Goal: Information Seeking & Learning: Learn about a topic

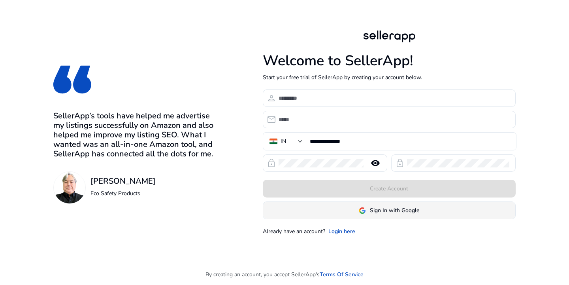
click at [326, 209] on span at bounding box center [389, 210] width 252 height 19
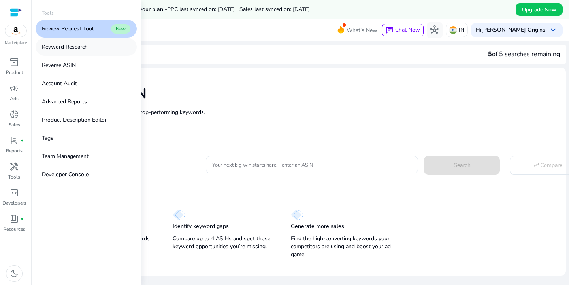
click at [78, 42] on link "Keyword Research" at bounding box center [86, 47] width 101 height 18
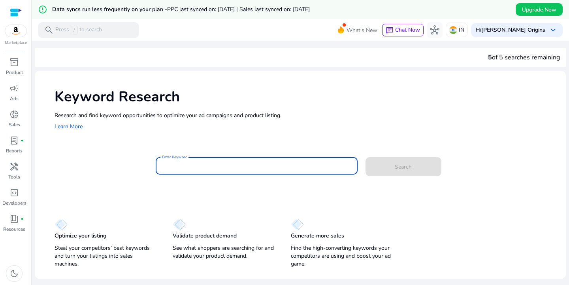
click at [181, 165] on input "Enter Keyword" at bounding box center [256, 165] width 189 height 9
type input "********"
click at [385, 170] on span at bounding box center [404, 166] width 76 height 19
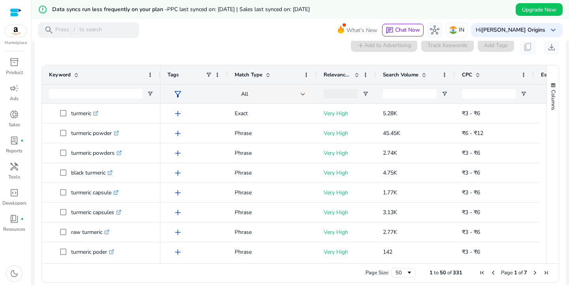
click at [403, 77] on span "Search Volume" at bounding box center [401, 74] width 36 height 7
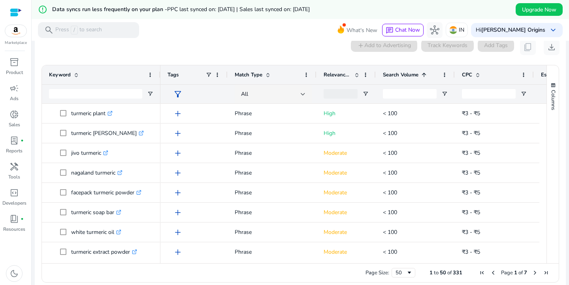
click at [403, 77] on span "Search Volume" at bounding box center [401, 74] width 36 height 7
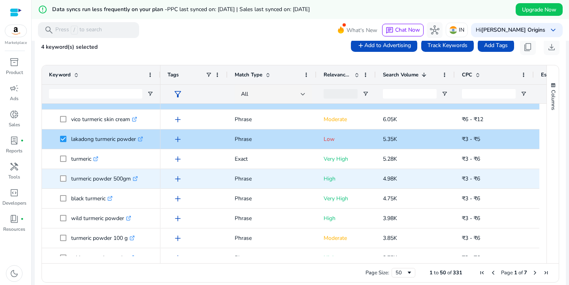
scroll to position [94, 0]
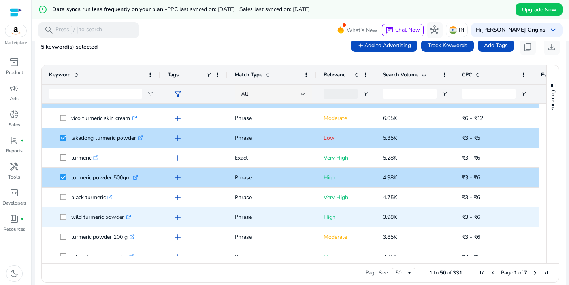
click at [59, 215] on span "wild turmeric powder .st0{fill:#2c8af8}" at bounding box center [101, 217] width 104 height 16
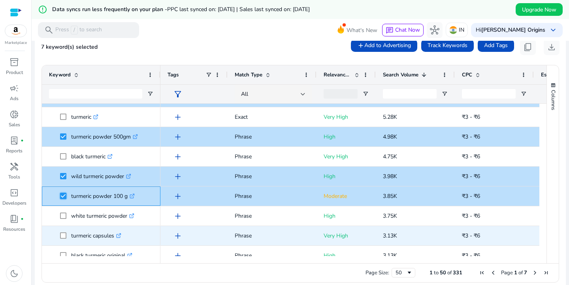
scroll to position [0, 0]
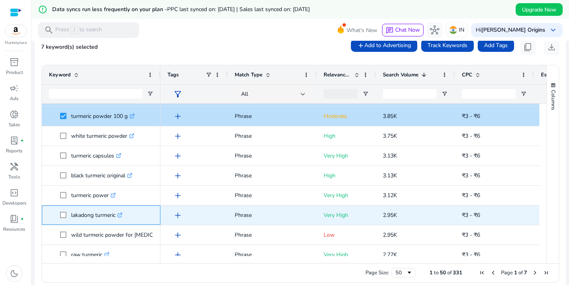
click at [66, 219] on span at bounding box center [65, 215] width 11 height 16
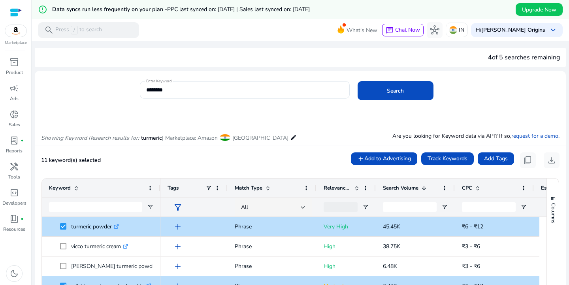
click at [340, 190] on span "Relevance Score" at bounding box center [338, 187] width 28 height 7
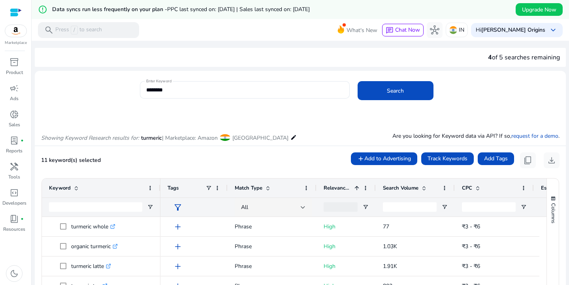
click at [338, 187] on span "Relevance Score" at bounding box center [338, 187] width 28 height 7
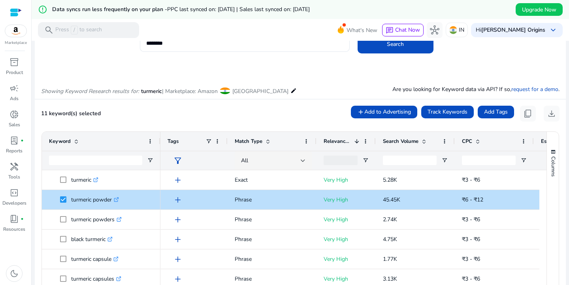
click at [255, 140] on span "Match Type" at bounding box center [249, 141] width 28 height 7
click at [252, 140] on span "Match Type" at bounding box center [249, 141] width 28 height 7
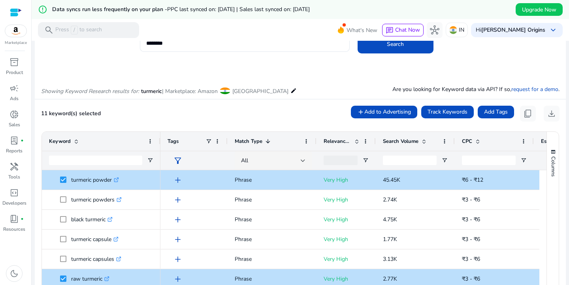
click at [252, 140] on span "Match Type" at bounding box center [249, 141] width 28 height 7
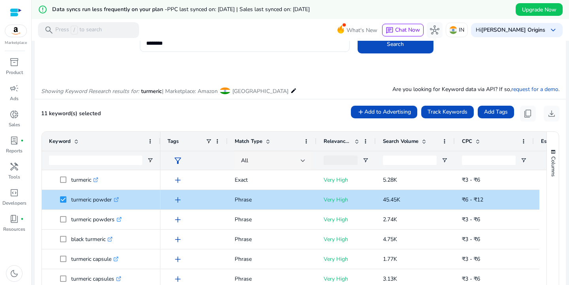
click at [246, 161] on span "All" at bounding box center [244, 161] width 7 height 8
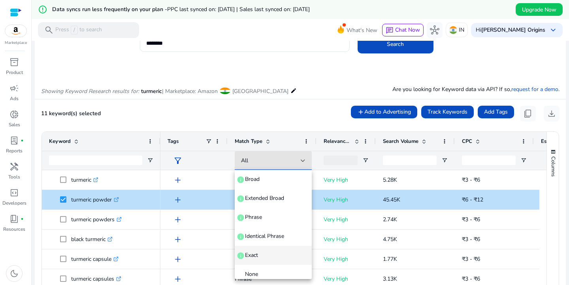
click at [255, 252] on span "Exact" at bounding box center [251, 255] width 13 height 8
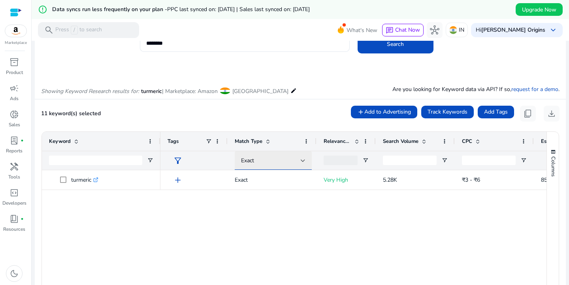
click at [292, 161] on div "Exact" at bounding box center [271, 160] width 60 height 9
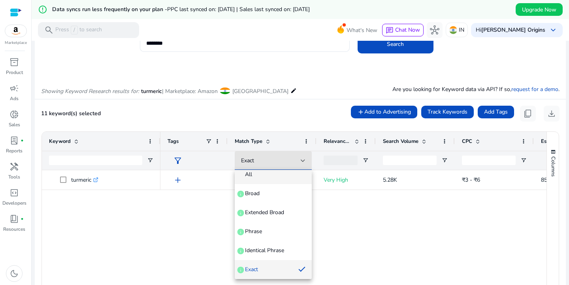
click at [268, 174] on span "All" at bounding box center [273, 174] width 64 height 8
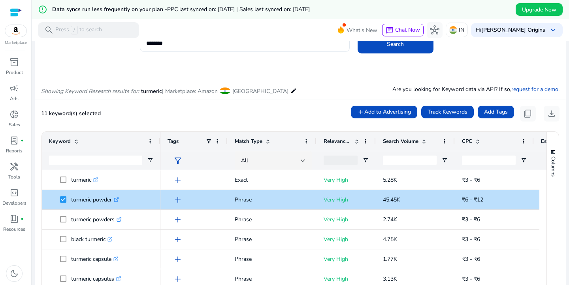
click at [16, 11] on div at bounding box center [16, 12] width 12 height 9
click at [520, 114] on button "content_copy" at bounding box center [528, 114] width 16 height 16
click at [525, 114] on span "content_copy" at bounding box center [528, 113] width 9 height 9
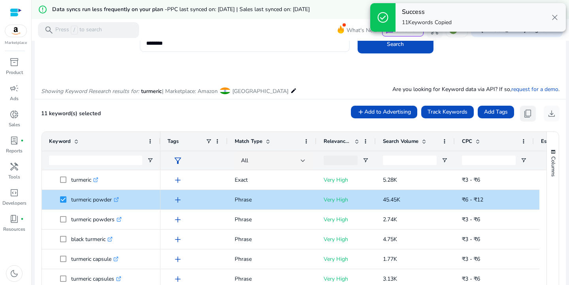
click at [525, 114] on span "content_copy" at bounding box center [528, 113] width 9 height 9
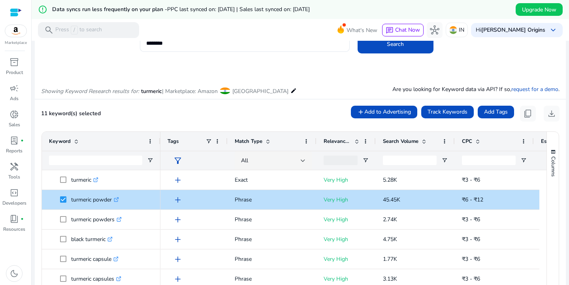
click at [12, 11] on div at bounding box center [16, 12] width 12 height 9
click at [540, 32] on b "[PERSON_NAME] Origins" at bounding box center [514, 30] width 64 height 8
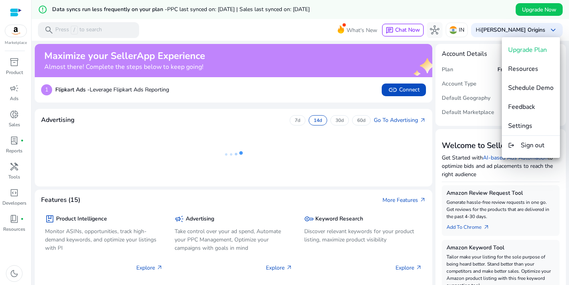
click at [13, 168] on div at bounding box center [284, 142] width 569 height 285
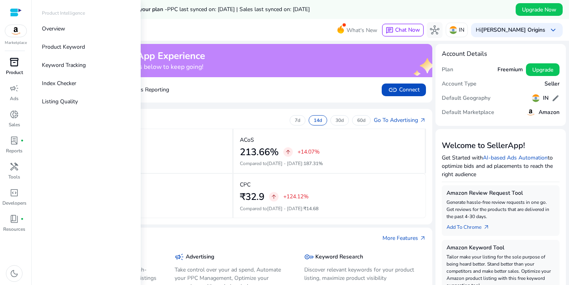
click at [14, 59] on span "inventory_2" at bounding box center [13, 61] width 9 height 9
click at [56, 103] on p "Listing Quality" at bounding box center [60, 101] width 36 height 8
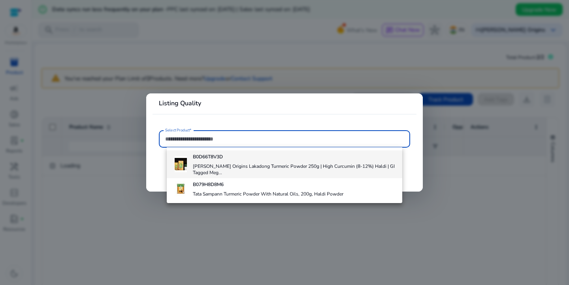
click at [204, 158] on b "B0D66T8V3D" at bounding box center [208, 156] width 30 height 6
type input "**********"
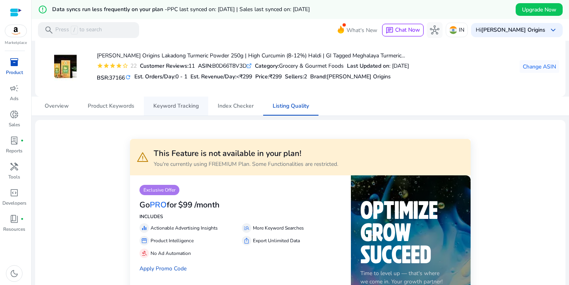
scroll to position [13, 0]
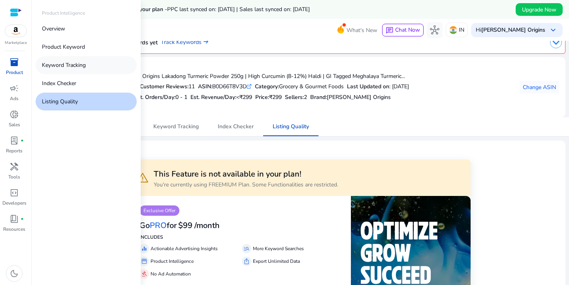
click at [69, 64] on p "Keyword Tracking" at bounding box center [64, 65] width 44 height 8
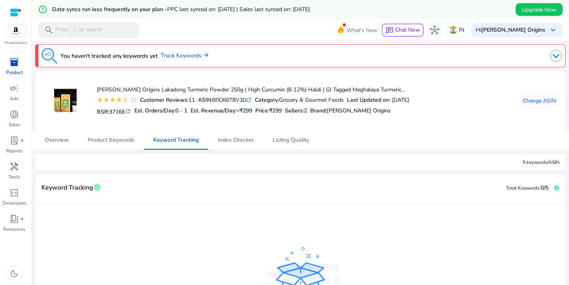
scroll to position [25, 0]
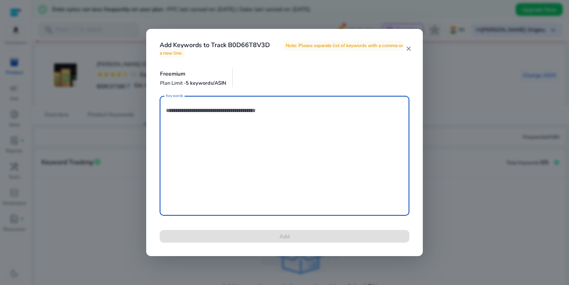
click at [272, 119] on textarea "Keywords" at bounding box center [284, 156] width 237 height 112
paste textarea "**********"
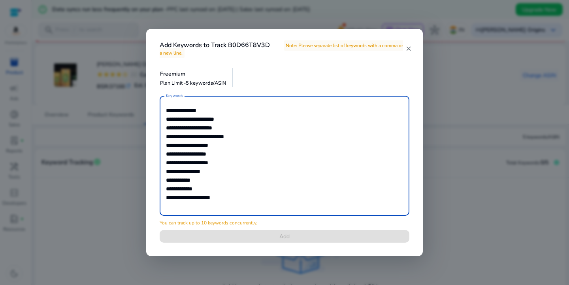
drag, startPoint x: 166, startPoint y: 128, endPoint x: 254, endPoint y: 208, distance: 118.7
click at [254, 208] on textarea "**********" at bounding box center [284, 156] width 237 height 112
click at [235, 164] on textarea "**********" at bounding box center [284, 156] width 237 height 112
drag, startPoint x: 166, startPoint y: 144, endPoint x: 247, endPoint y: 212, distance: 105.8
click at [247, 212] on div "**********" at bounding box center [284, 156] width 237 height 120
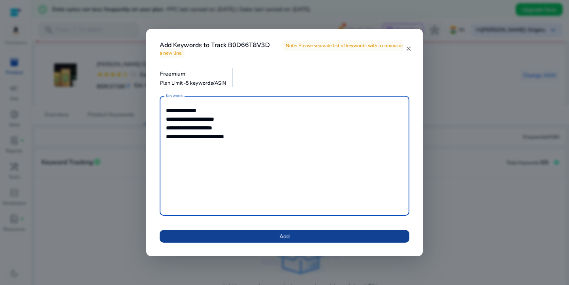
type textarea "**********"
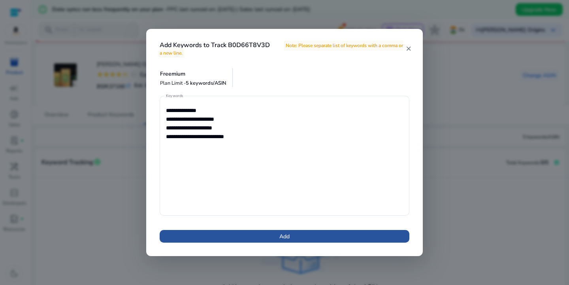
click at [235, 236] on span at bounding box center [285, 236] width 250 height 19
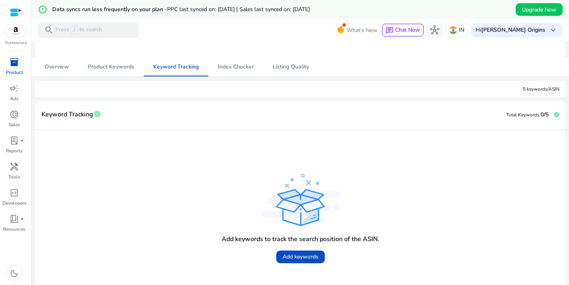
scroll to position [78, 0]
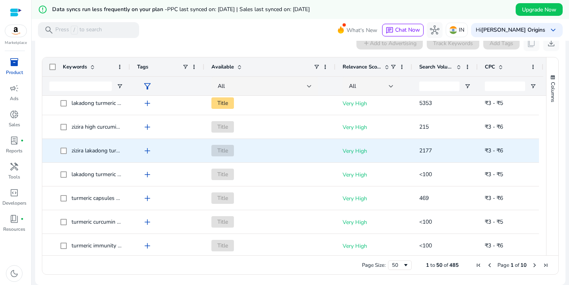
scroll to position [20, 0]
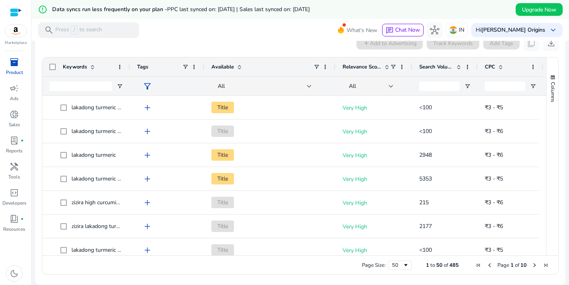
click at [445, 64] on span "Search Volume" at bounding box center [437, 66] width 34 height 7
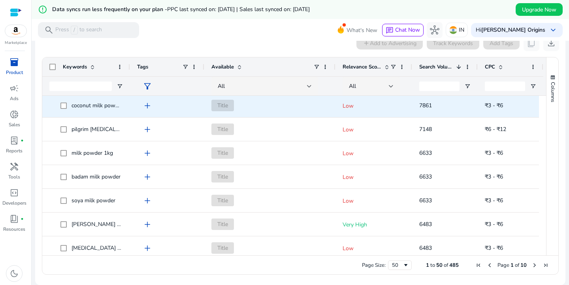
scroll to position [404, 0]
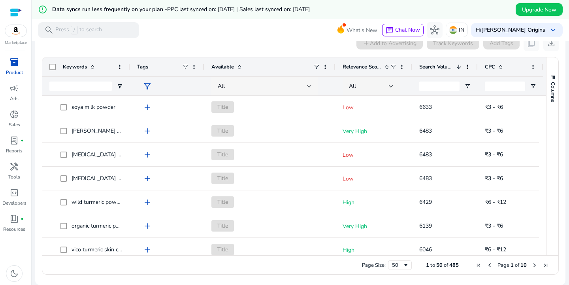
click at [277, 93] on div "All" at bounding box center [265, 86] width 94 height 19
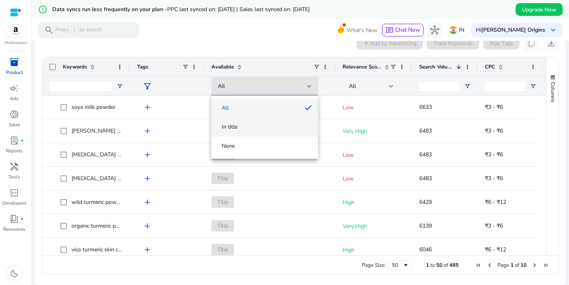
click at [249, 128] on span "In title" at bounding box center [265, 127] width 94 height 8
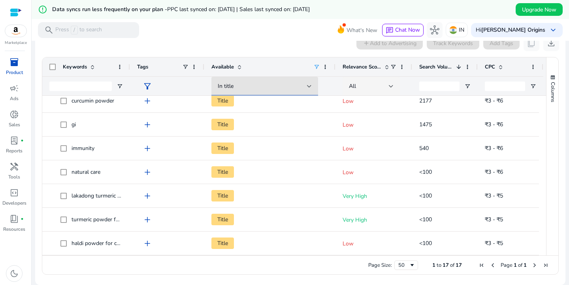
scroll to position [244, 0]
click at [288, 87] on div "In title" at bounding box center [262, 86] width 89 height 9
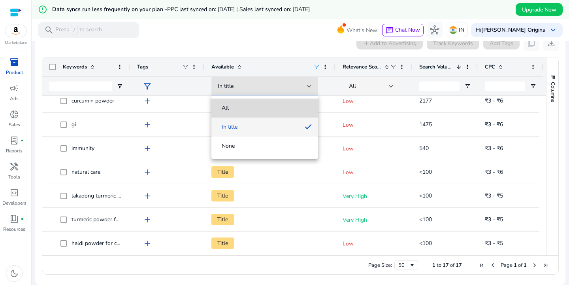
click at [248, 115] on mat-option "All" at bounding box center [265, 107] width 107 height 19
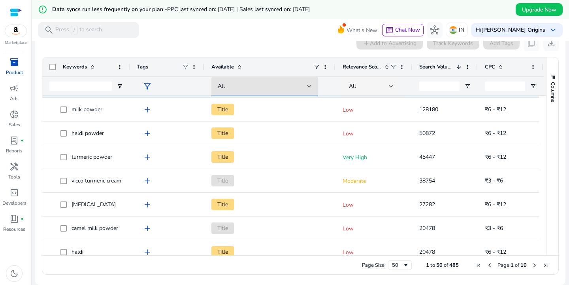
scroll to position [0, 0]
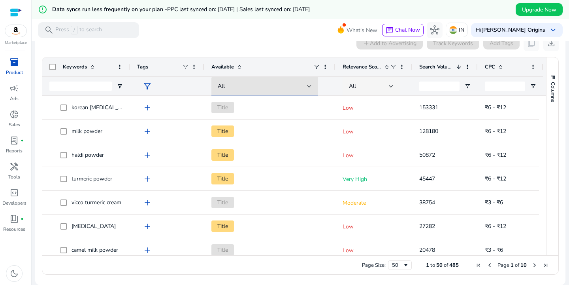
click at [357, 68] on span "Relevance Score" at bounding box center [362, 66] width 39 height 7
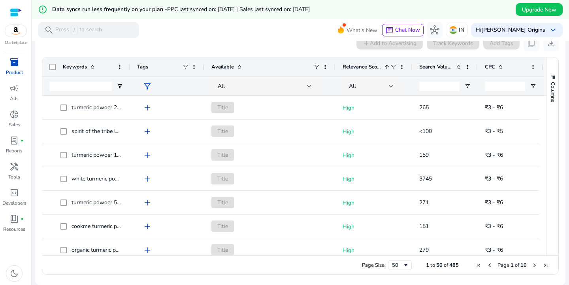
click at [357, 68] on span "Relevance Score" at bounding box center [362, 66] width 39 height 7
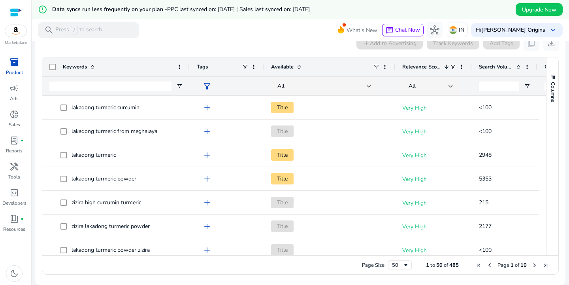
drag, startPoint x: 128, startPoint y: 65, endPoint x: 188, endPoint y: 72, distance: 60.2
click at [188, 72] on div at bounding box center [189, 66] width 3 height 19
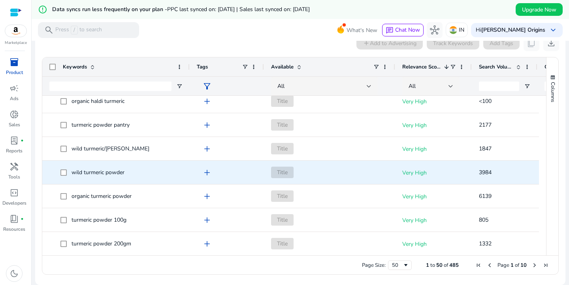
scroll to position [391, 0]
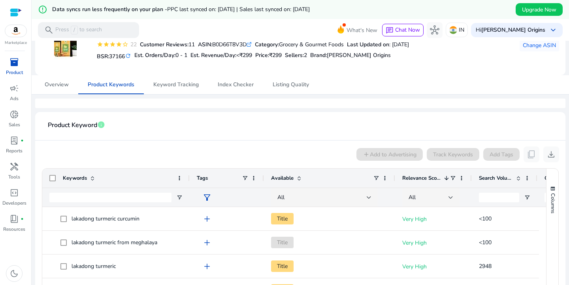
click at [492, 175] on span "Search Volume" at bounding box center [496, 177] width 34 height 7
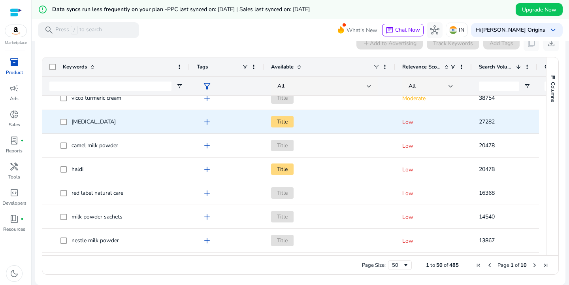
scroll to position [0, 0]
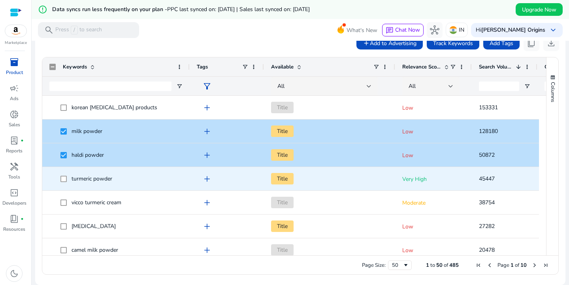
click at [67, 181] on span at bounding box center [66, 178] width 11 height 16
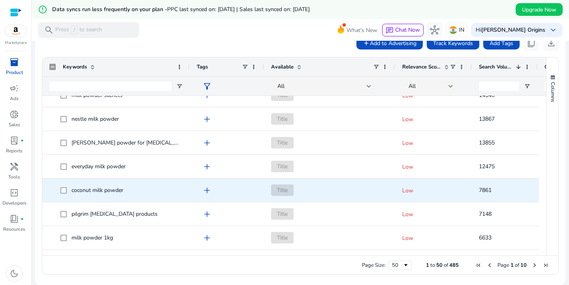
scroll to position [285, 0]
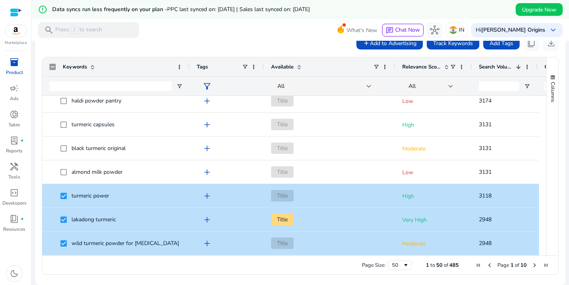
click at [420, 67] on span "Relevance Score" at bounding box center [422, 66] width 39 height 7
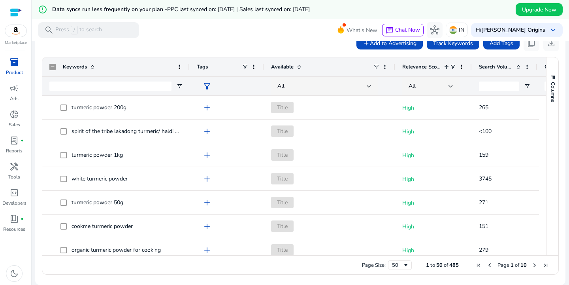
click at [412, 68] on span "Relevance Score" at bounding box center [422, 66] width 39 height 7
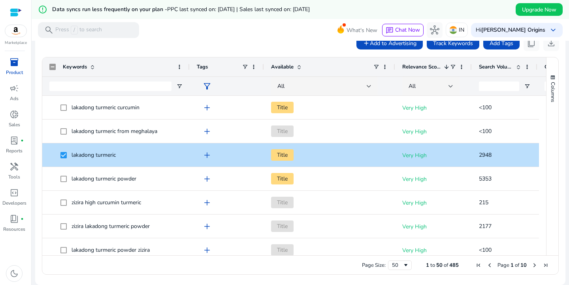
click at [412, 68] on span "Relevance Score" at bounding box center [422, 66] width 39 height 7
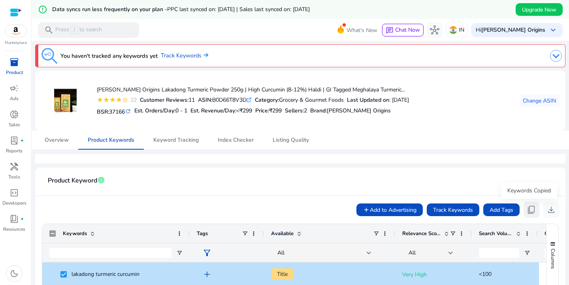
click at [527, 212] on span "content_copy" at bounding box center [531, 209] width 9 height 9
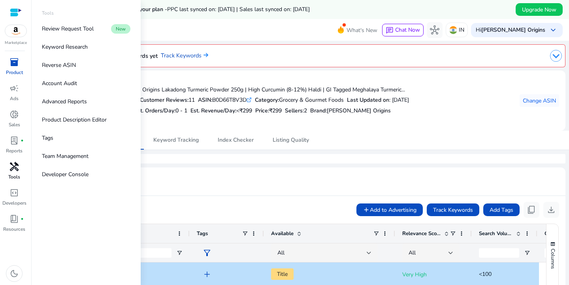
click at [16, 169] on span "handyman" at bounding box center [13, 166] width 9 height 9
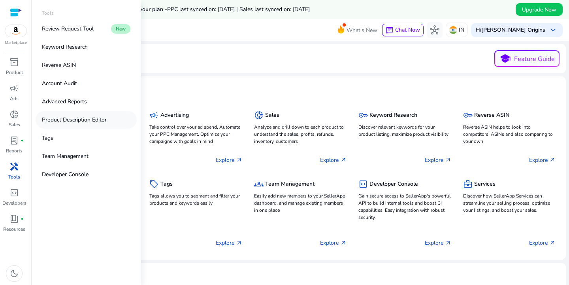
click at [85, 120] on p "Product Description Editor" at bounding box center [74, 119] width 65 height 8
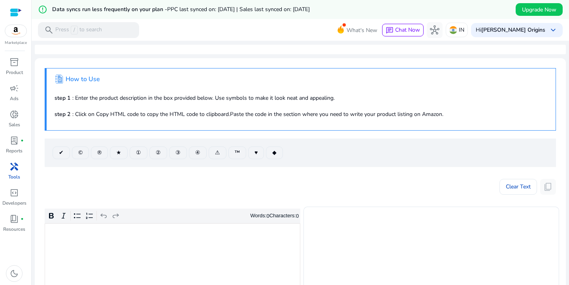
click at [13, 168] on span "handyman" at bounding box center [13, 166] width 9 height 9
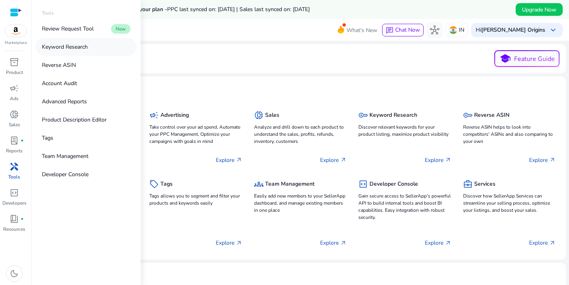
click at [73, 41] on link "Keyword Research" at bounding box center [86, 47] width 101 height 18
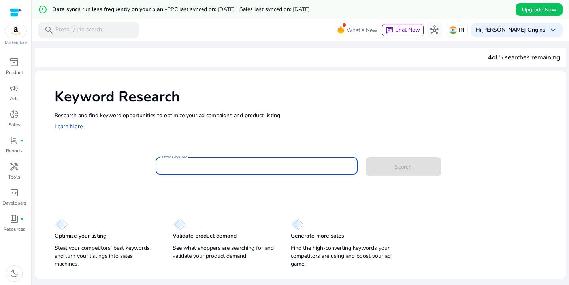
click at [191, 165] on input "Enter Keyword" at bounding box center [256, 165] width 189 height 9
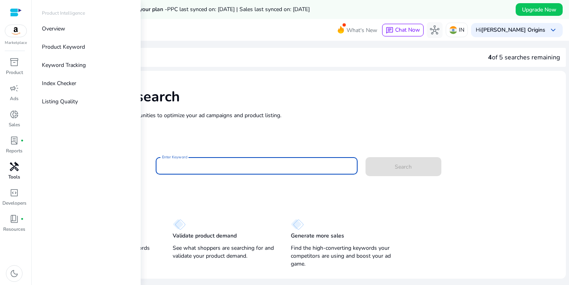
click at [14, 168] on span "handyman" at bounding box center [13, 166] width 9 height 9
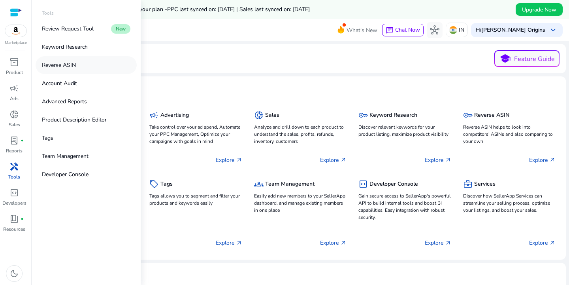
click at [66, 65] on p "Reverse ASIN" at bounding box center [59, 65] width 34 height 8
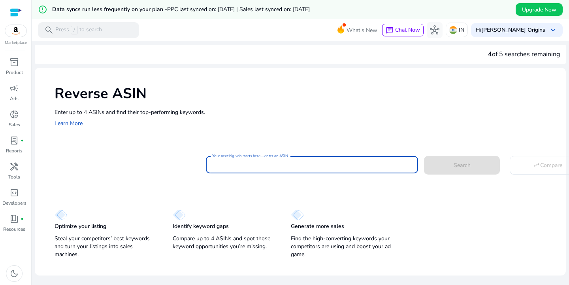
click at [222, 165] on input "Your next big win starts here—enter an ASIN" at bounding box center [312, 164] width 200 height 9
click at [223, 167] on input "Your next big win starts here—enter an ASIN" at bounding box center [312, 164] width 200 height 9
paste input "**********"
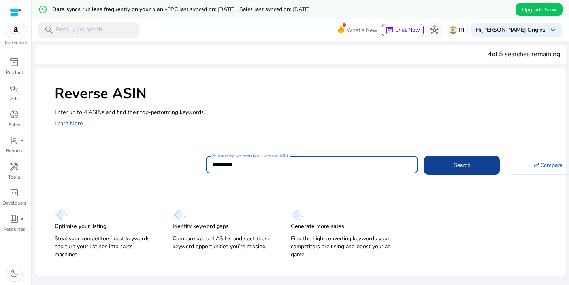
type input "**********"
click at [447, 162] on span at bounding box center [462, 164] width 76 height 19
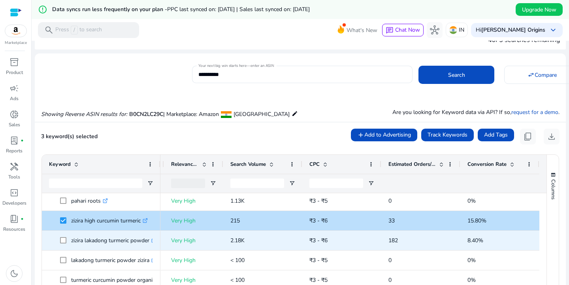
click at [58, 240] on span "zizira lakadong turmeric powder .st0{fill:#2c8af8}" at bounding box center [101, 240] width 104 height 16
click at [67, 237] on span at bounding box center [65, 240] width 11 height 16
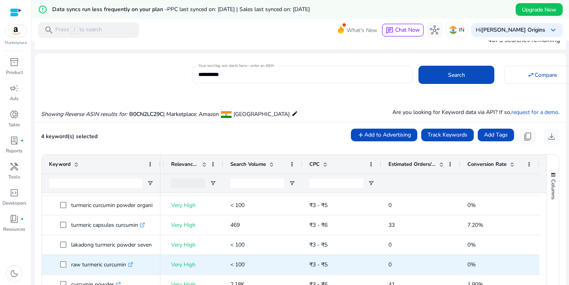
click at [193, 262] on p "Very High" at bounding box center [193, 264] width 45 height 16
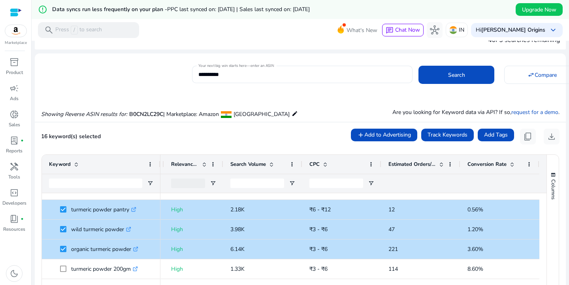
click at [411, 166] on span "Estimated Orders/Month" at bounding box center [412, 164] width 47 height 7
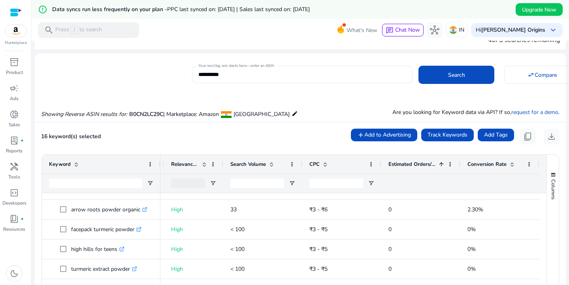
click at [411, 166] on span "Estimated Orders/Month" at bounding box center [412, 164] width 47 height 7
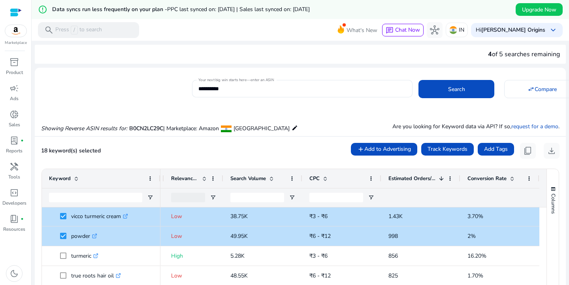
click at [184, 178] on span "Relevance Score" at bounding box center [185, 178] width 28 height 7
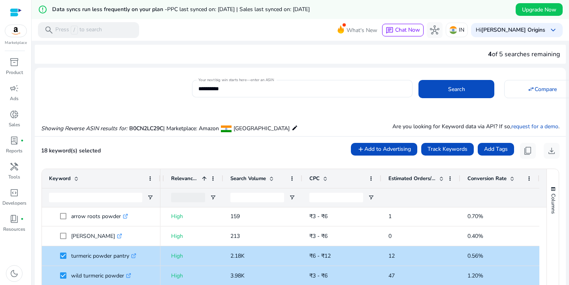
click at [184, 178] on span "Relevance Score" at bounding box center [185, 178] width 28 height 7
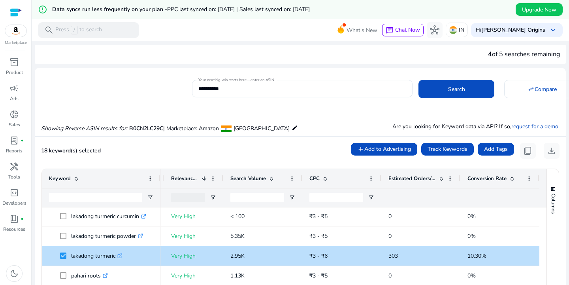
click at [184, 178] on span "Relevance Score" at bounding box center [185, 178] width 28 height 7
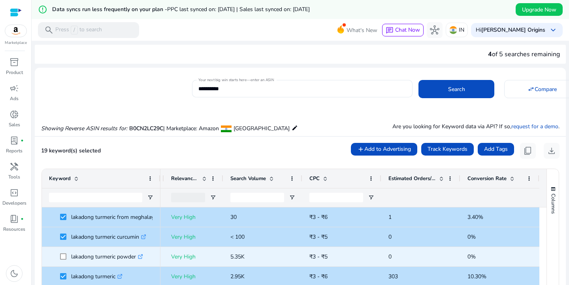
click at [63, 248] on span at bounding box center [65, 256] width 11 height 16
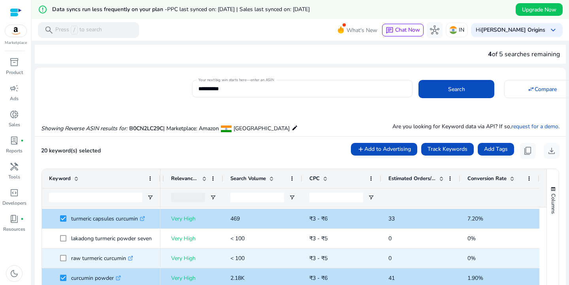
click at [66, 259] on span at bounding box center [65, 258] width 11 height 16
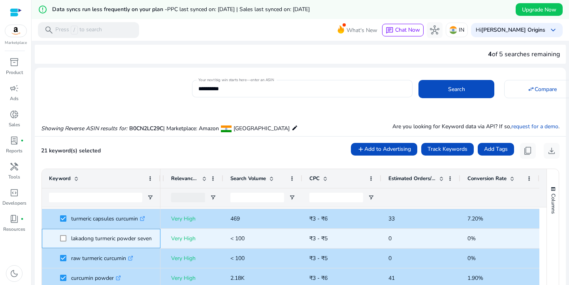
click at [62, 234] on span at bounding box center [65, 238] width 11 height 16
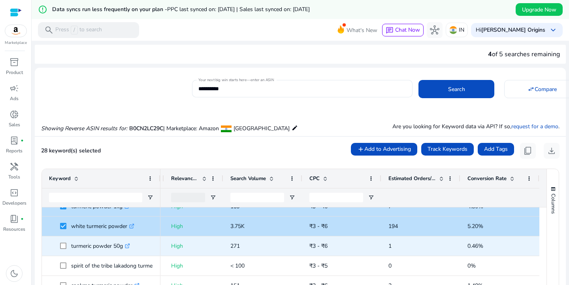
click at [64, 242] on span at bounding box center [65, 246] width 11 height 16
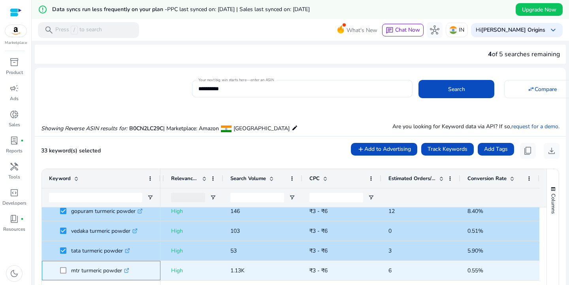
click at [59, 269] on span "mtr turmeric powder .st0{fill:#2c8af8}" at bounding box center [101, 270] width 104 height 16
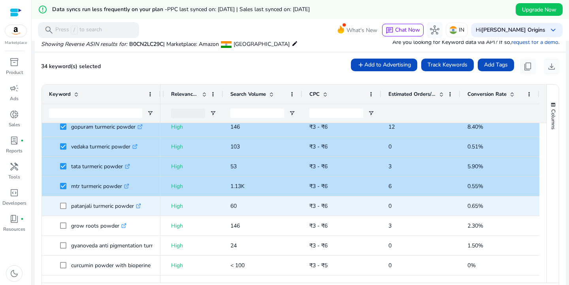
click at [59, 208] on span "patanjali turmeric powder .st0{fill:#2c8af8}" at bounding box center [101, 206] width 104 height 16
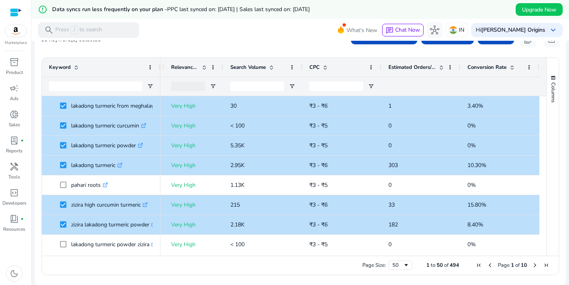
click at [258, 68] on span "Search Volume" at bounding box center [249, 67] width 36 height 7
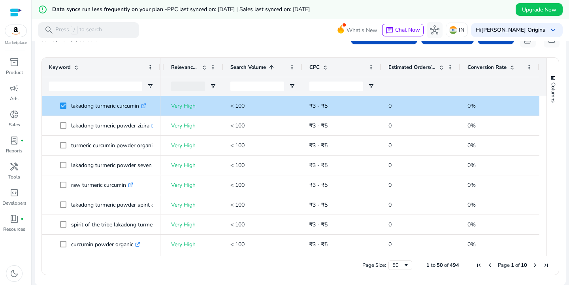
click at [258, 68] on span "Search Volume" at bounding box center [249, 67] width 36 height 7
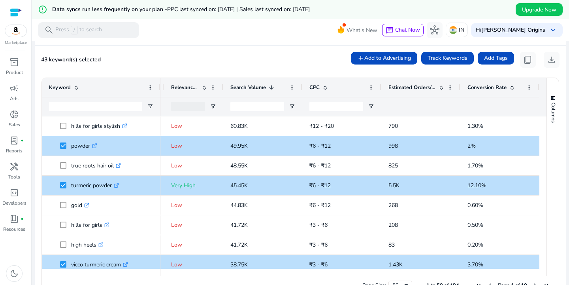
click at [399, 83] on div "Estimated Orders/Month" at bounding box center [417, 87] width 56 height 15
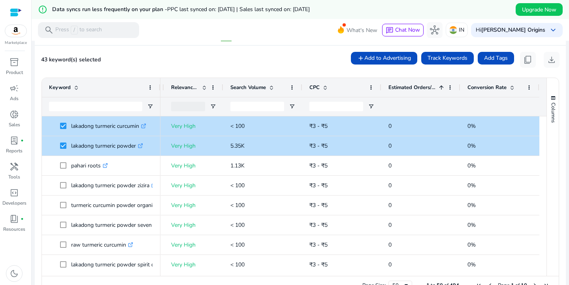
click at [399, 83] on div "Estimated Orders/Month 1" at bounding box center [417, 87] width 56 height 15
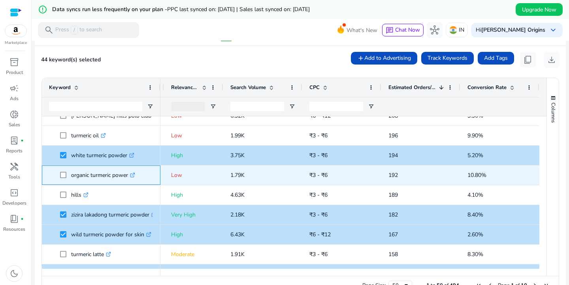
click at [60, 176] on span "organic turmeric power .st0{fill:#2c8af8}" at bounding box center [101, 175] width 104 height 16
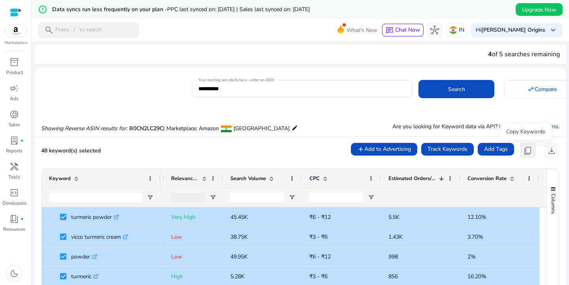
click at [528, 148] on span "content_copy" at bounding box center [528, 150] width 9 height 9
click at [526, 149] on span "content_copy" at bounding box center [528, 150] width 9 height 9
